Goal: Navigation & Orientation: Find specific page/section

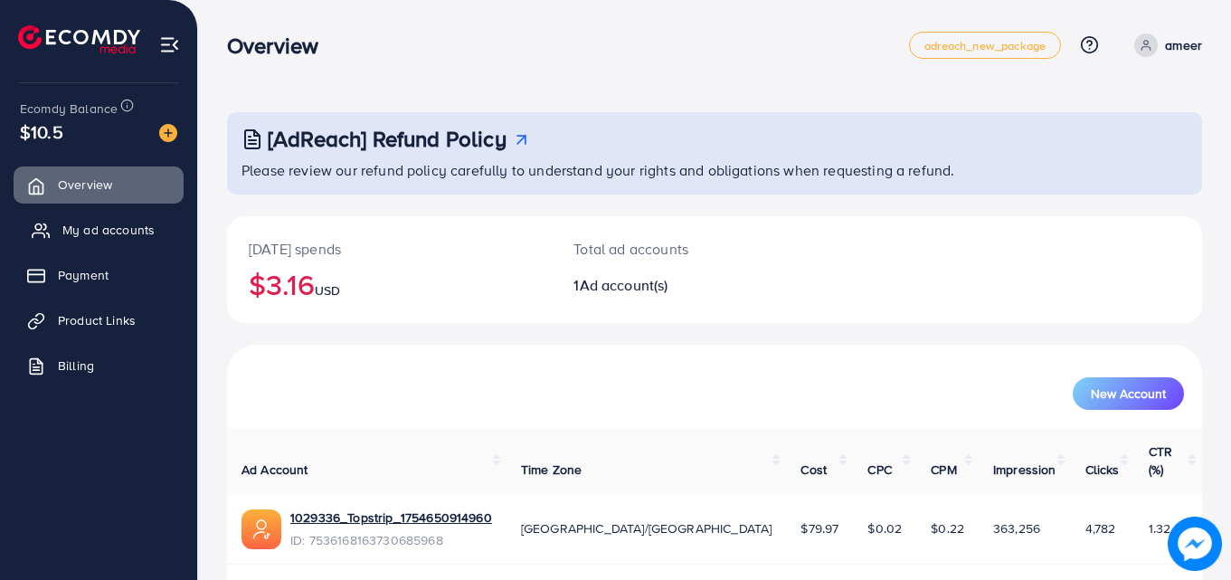
click at [106, 223] on span "My ad accounts" at bounding box center [108, 230] width 92 height 18
